Goal: Task Accomplishment & Management: Manage account settings

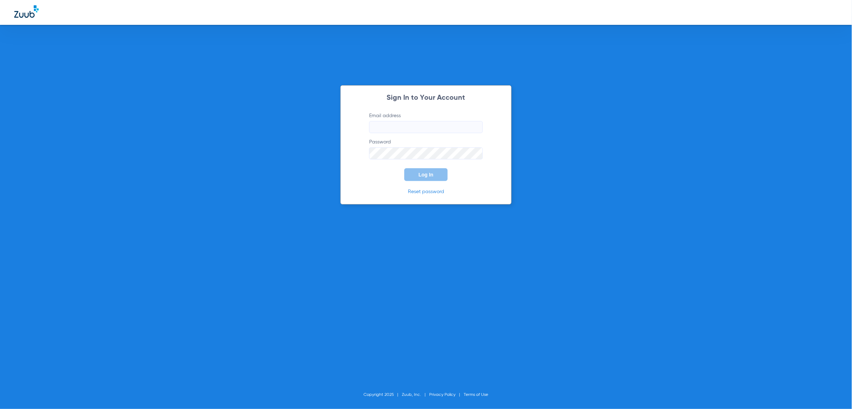
click at [470, 129] on input "Email address" at bounding box center [426, 127] width 114 height 12
type input "[PERSON_NAME][EMAIL_ADDRESS][PERSON_NAME][DOMAIN_NAME]"
click at [437, 173] on button "Log In" at bounding box center [425, 174] width 43 height 13
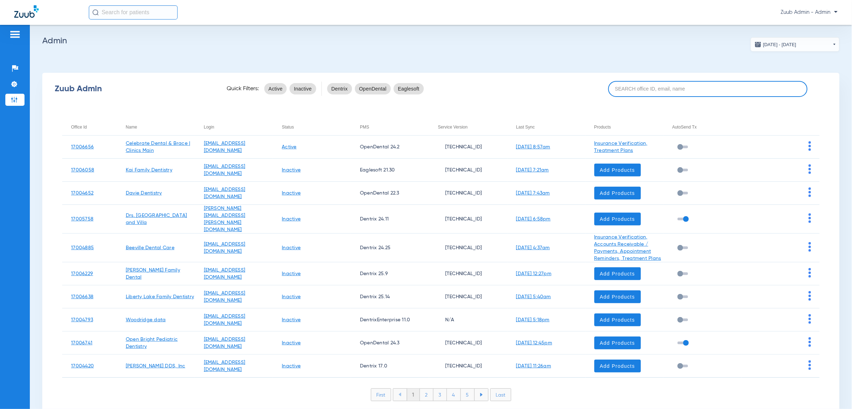
click at [677, 83] on input at bounding box center [707, 89] width 199 height 16
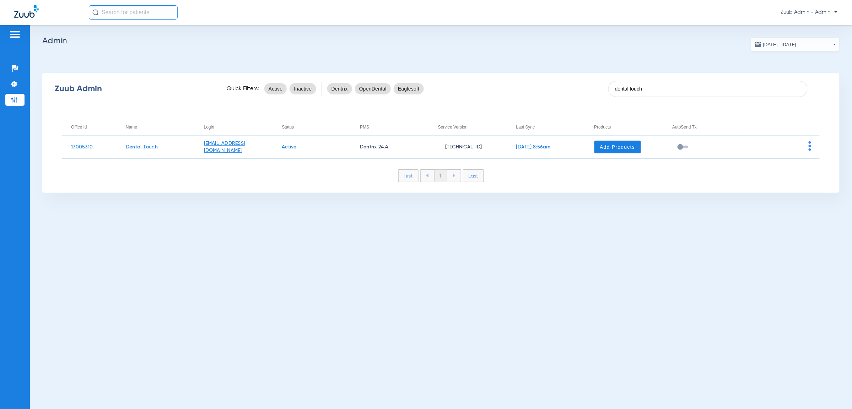
type input "dental touch"
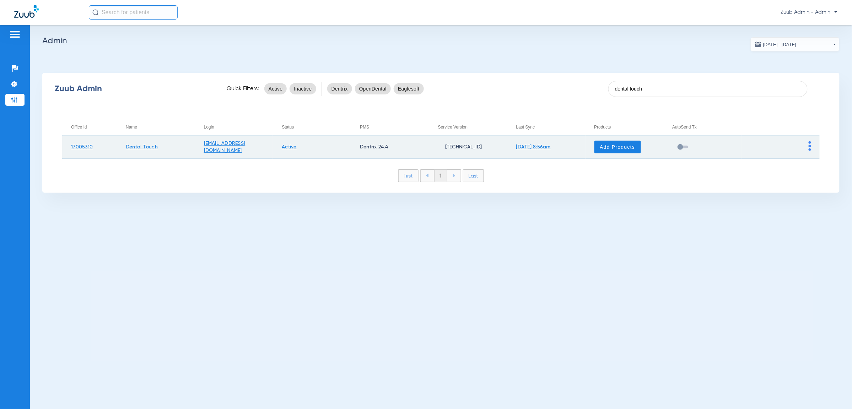
click at [297, 147] on link "Active" at bounding box center [289, 147] width 15 height 5
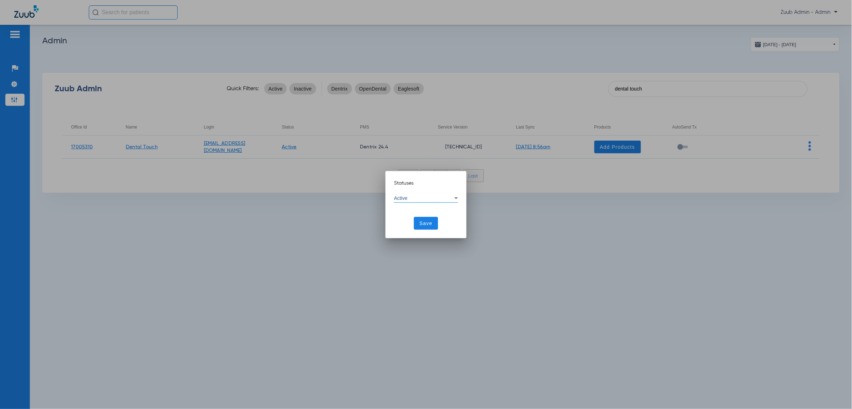
click at [417, 194] on div "Active" at bounding box center [426, 198] width 64 height 9
click at [425, 230] on mat-option "Inactive" at bounding box center [426, 233] width 64 height 12
click at [427, 230] on span at bounding box center [426, 223] width 25 height 17
